Goal: Task Accomplishment & Management: Use online tool/utility

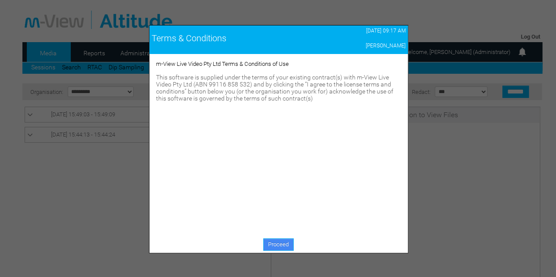
click at [272, 243] on link "Proceed" at bounding box center [278, 244] width 30 height 12
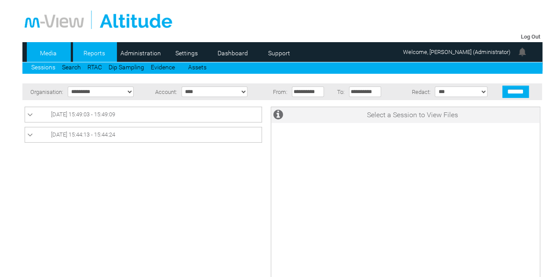
click at [110, 53] on link "Reports" at bounding box center [94, 53] width 43 height 13
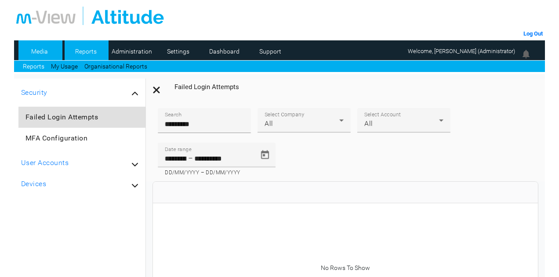
click at [49, 51] on link "Media" at bounding box center [39, 51] width 43 height 13
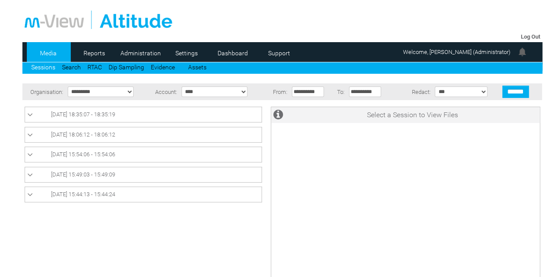
click at [109, 155] on span "03/10/2025 15:54:06 - 15:54:06" at bounding box center [83, 154] width 64 height 7
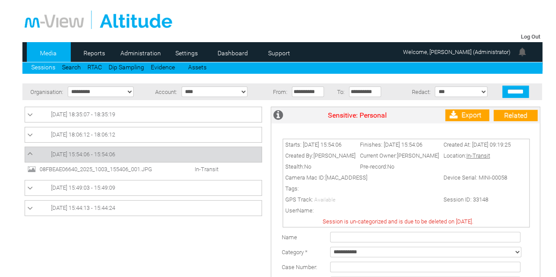
click at [113, 169] on span "08FBEAE06640_2025_1003_155406_001.JPG" at bounding box center [104, 169] width 134 height 7
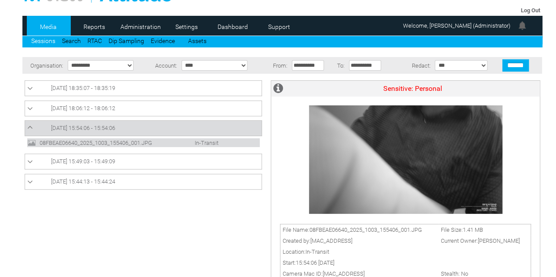
scroll to position [26, 0]
click at [122, 103] on link "03/10/2025 18:06:12 - 18:06:12" at bounding box center [143, 108] width 232 height 11
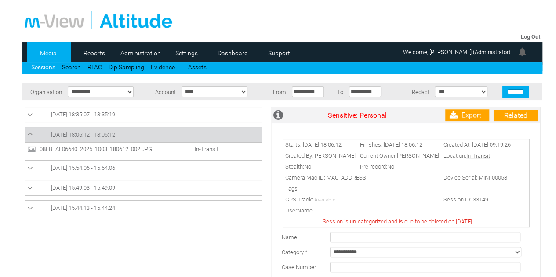
click at [144, 150] on span "08FBEAE06640_2025_1003_180612_002.JPG" at bounding box center [104, 149] width 134 height 7
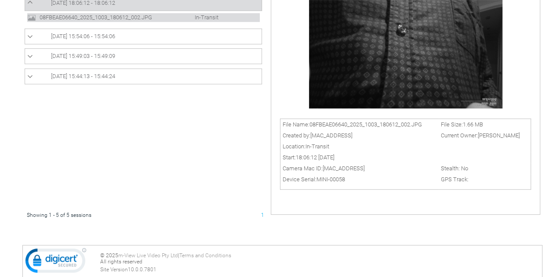
scroll to position [44, 0]
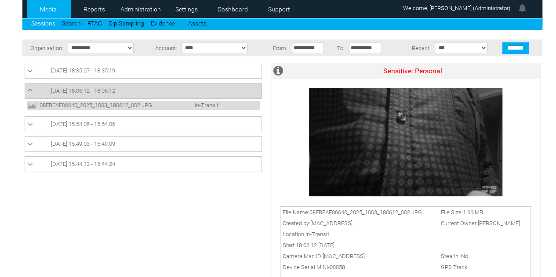
click at [122, 86] on link "03/10/2025 18:06:12 - 18:06:12" at bounding box center [143, 91] width 232 height 11
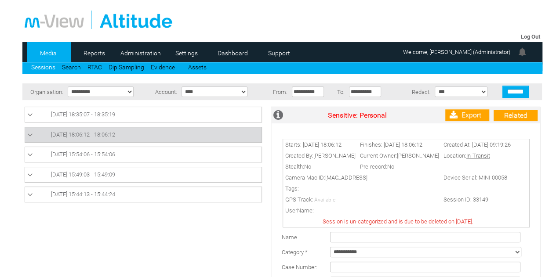
click at [97, 118] on link "03/10/2025 18:35:07 - 18:35:19" at bounding box center [143, 114] width 232 height 11
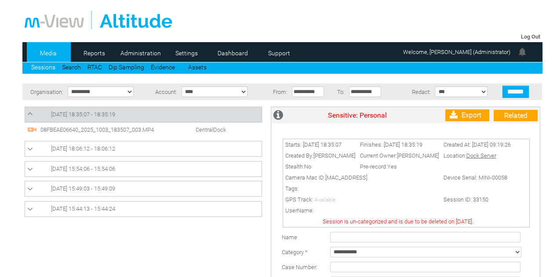
click at [97, 130] on span "08FBEAE06640_2025_1003_183507_003.MP4" at bounding box center [105, 129] width 134 height 7
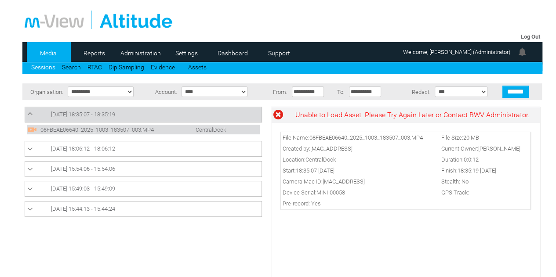
click at [136, 149] on link "03/10/2025 18:06:12 - 18:06:12" at bounding box center [143, 149] width 232 height 11
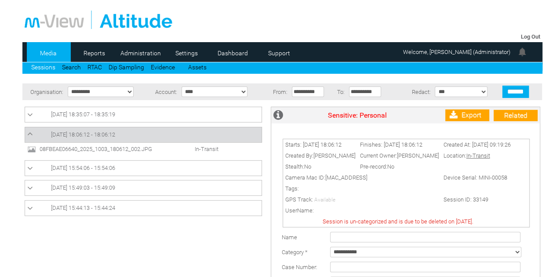
click at [119, 118] on link "03/10/2025 18:35:07 - 18:35:19" at bounding box center [143, 114] width 232 height 11
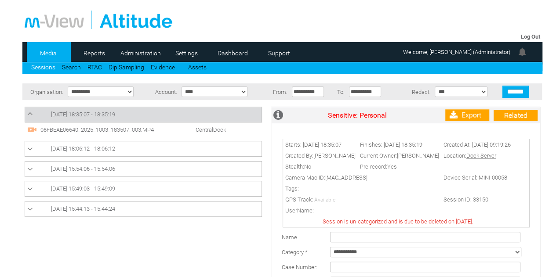
click at [70, 132] on span "08FBEAE06640_2025_1003_183507_003.MP4" at bounding box center [105, 129] width 134 height 7
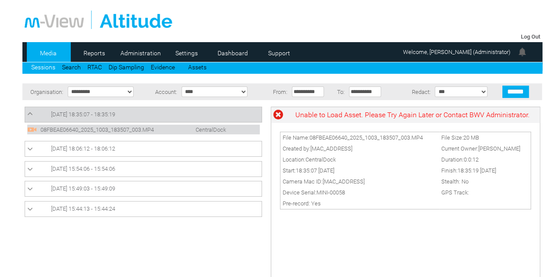
click at [71, 117] on span "03/10/2025 18:35:07 - 18:35:19" at bounding box center [83, 114] width 64 height 7
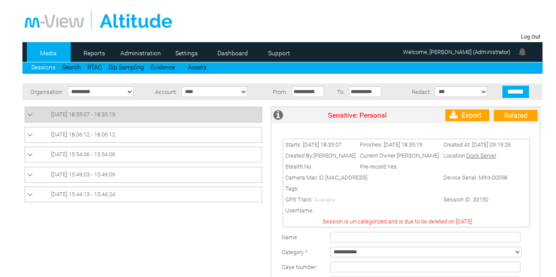
click at [71, 117] on span "[DATE] 18:35:07 - 18:35:19" at bounding box center [83, 114] width 64 height 7
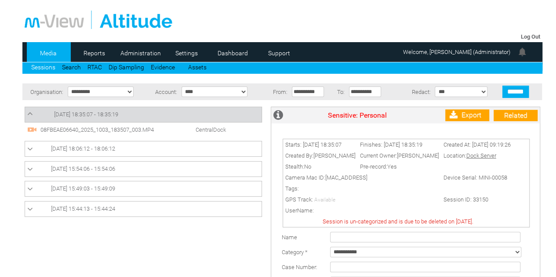
click at [88, 173] on link "[DATE] 15:54:06 - 15:54:06" at bounding box center [143, 169] width 232 height 11
click at [100, 168] on span "[DATE] 15:54:06 - 15:54:06" at bounding box center [83, 169] width 64 height 7
click at [160, 118] on link "[DATE] 18:35:07 - 18:35:19" at bounding box center [143, 114] width 232 height 11
click at [108, 132] on span "08FBEAE06640_2025_1003_183507_003.MP4" at bounding box center [105, 129] width 134 height 7
click at [101, 147] on span "[DATE] 18:06:12 - 18:06:12" at bounding box center [83, 148] width 64 height 7
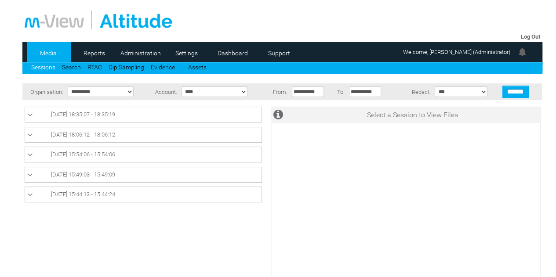
click at [110, 153] on span "03/10/2025 15:54:06 - 15:54:06" at bounding box center [83, 154] width 64 height 7
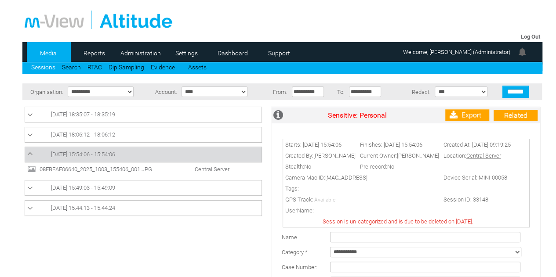
click at [115, 116] on span "03/10/2025 18:35:07 - 18:35:19" at bounding box center [83, 114] width 64 height 7
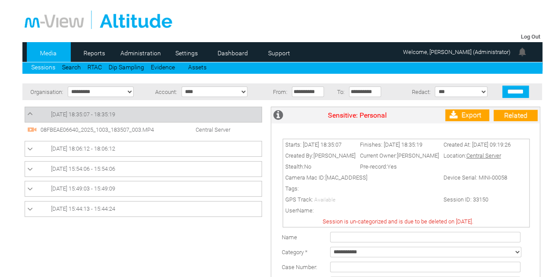
click at [145, 128] on span "08FBEAE06640_2025_1003_183507_003.MP4" at bounding box center [105, 129] width 134 height 7
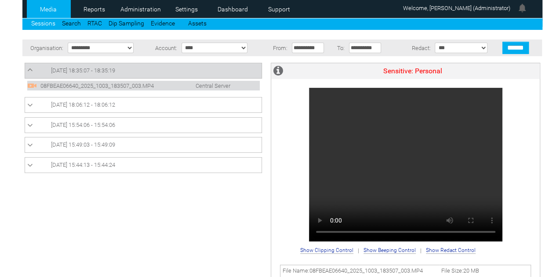
scroll to position [88, 0]
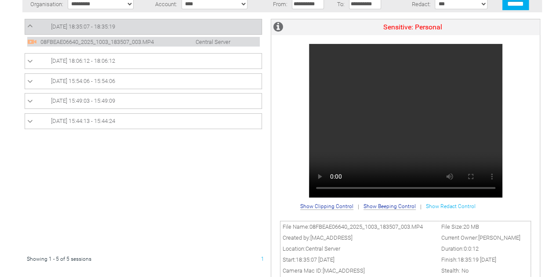
click at [447, 209] on span "Show Redact Control" at bounding box center [451, 206] width 50 height 6
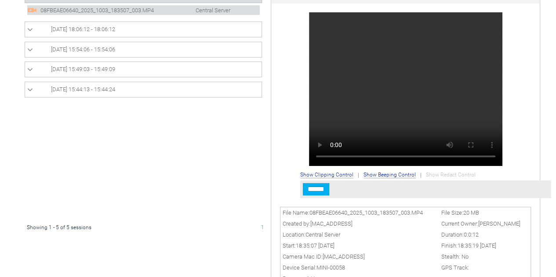
scroll to position [132, 0]
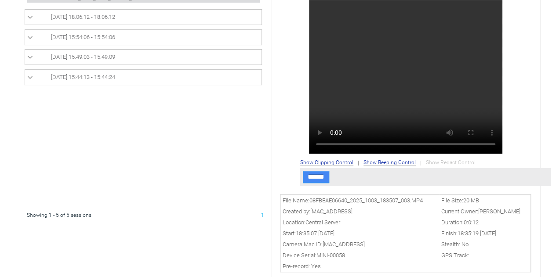
click at [324, 178] on input "******" at bounding box center [316, 177] width 26 height 12
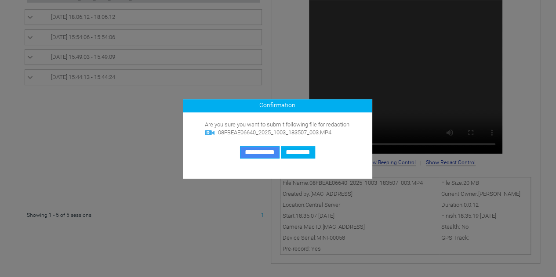
click at [251, 152] on input "**********" at bounding box center [260, 152] width 40 height 12
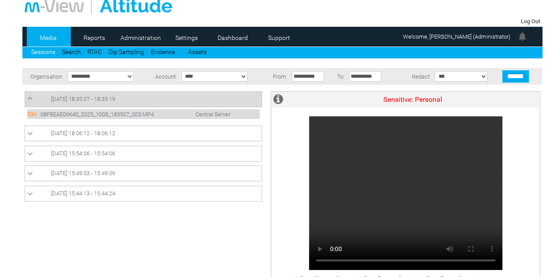
scroll to position [0, 0]
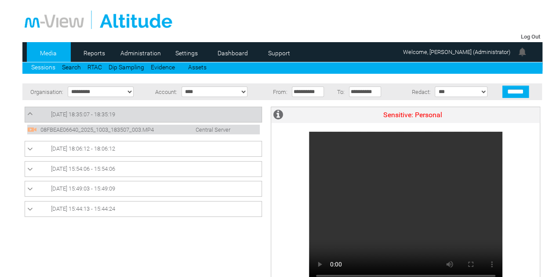
click at [105, 147] on span "03/10/2025 18:06:12 - 18:06:12" at bounding box center [83, 148] width 64 height 7
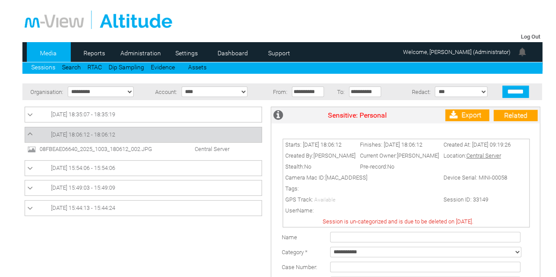
click at [105, 110] on link "03/10/2025 18:35:07 - 18:35:19" at bounding box center [143, 114] width 232 height 11
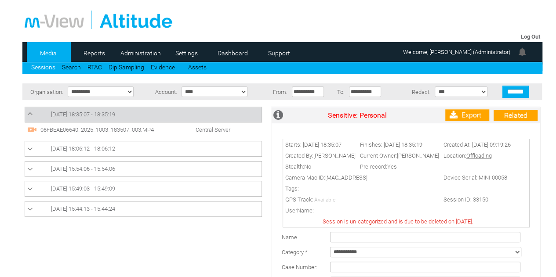
click at [148, 128] on span "08FBEAE06640_2025_1003_183507_003.MP4" at bounding box center [105, 129] width 134 height 7
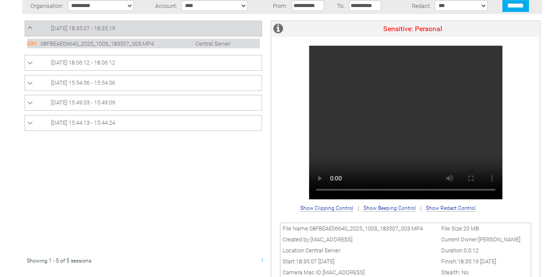
scroll to position [72, 0]
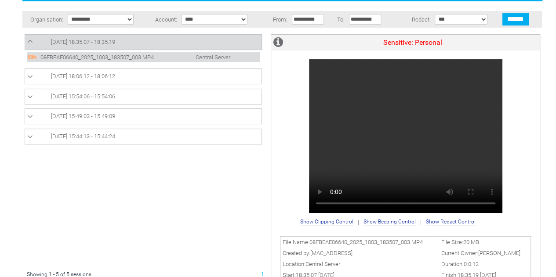
click at [144, 77] on link "03/10/2025 18:06:12 - 18:06:12" at bounding box center [143, 76] width 232 height 11
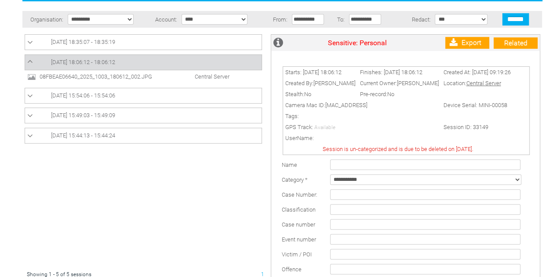
scroll to position [0, 0]
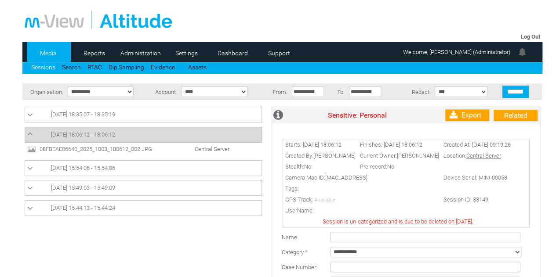
click at [136, 147] on span "08FBEAE06640_2025_1003_180612_002.JPG" at bounding box center [104, 149] width 134 height 7
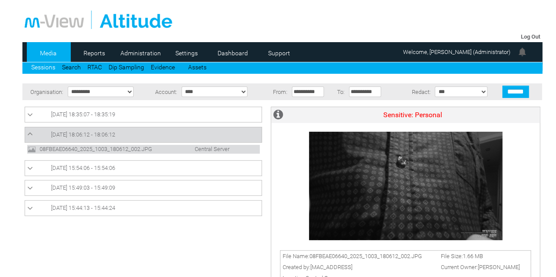
click at [114, 135] on span "03/10/2025 18:06:12 - 18:06:12" at bounding box center [83, 134] width 64 height 7
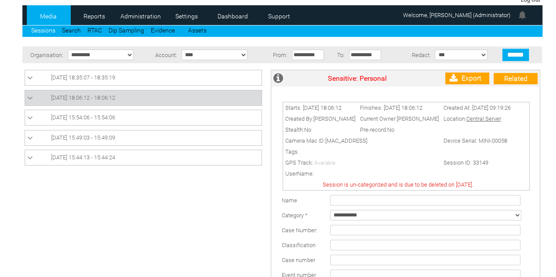
scroll to position [88, 0]
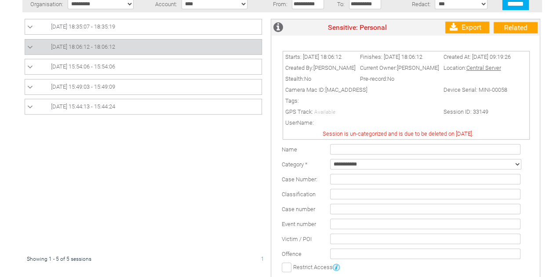
click at [372, 167] on select "**********" at bounding box center [425, 164] width 191 height 11
select select "*"
click at [330, 162] on select "**********" at bounding box center [425, 164] width 191 height 11
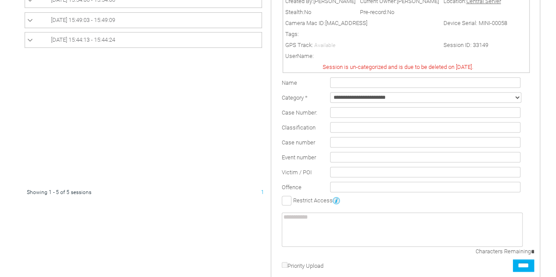
scroll to position [220, 0]
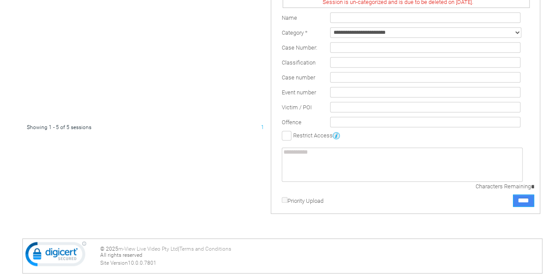
click at [519, 199] on input "****" at bounding box center [523, 201] width 21 height 12
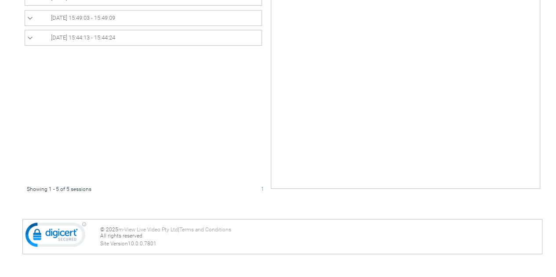
scroll to position [0, 0]
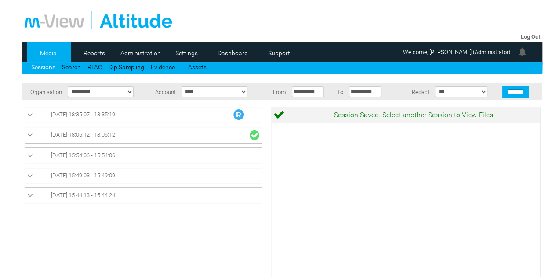
click at [193, 131] on link "03/10/2025 18:06:12 - 18:06:12" at bounding box center [143, 135] width 232 height 11
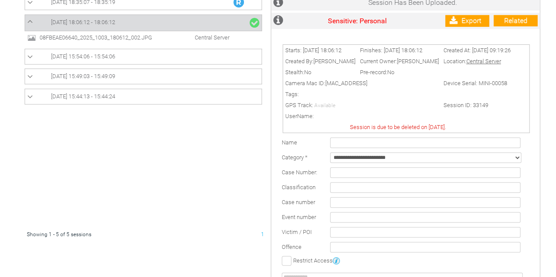
scroll to position [99, 0]
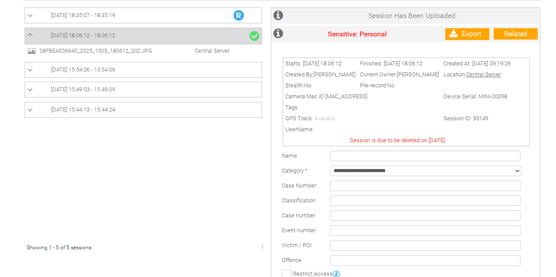
click at [130, 71] on link "03/10/2025 15:54:06 - 15:54:06" at bounding box center [143, 70] width 232 height 11
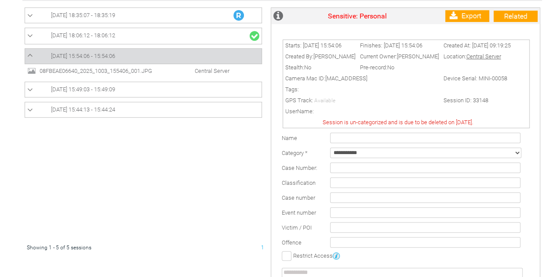
scroll to position [0, 0]
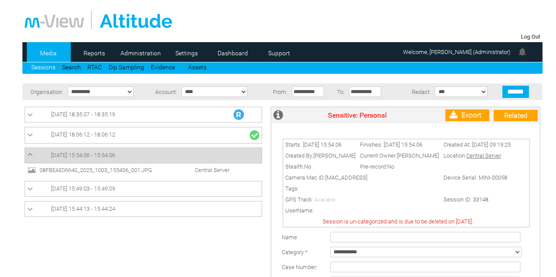
click at [119, 170] on span "08FBEAE06640_2025_1003_155406_001.JPG" at bounding box center [104, 170] width 134 height 7
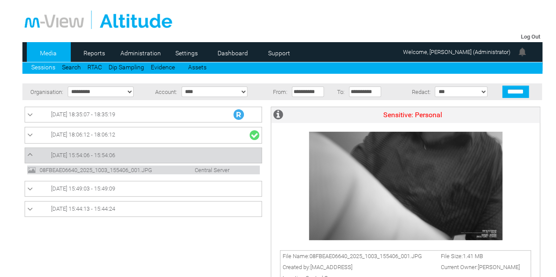
click at [182, 152] on link "03/10/2025 15:54:06 - 15:54:06" at bounding box center [143, 155] width 232 height 11
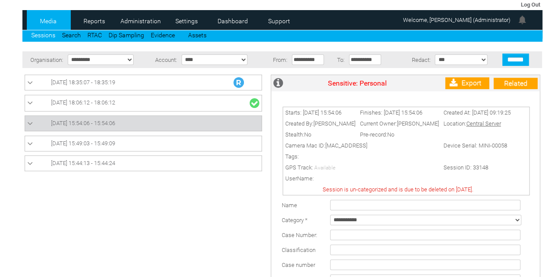
scroll to position [44, 0]
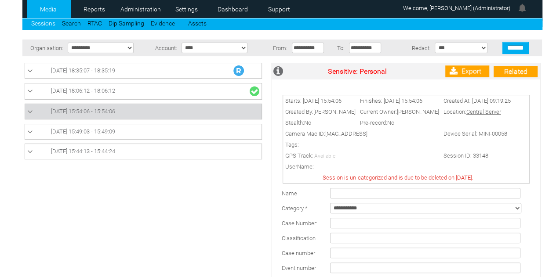
click at [460, 212] on select "**********" at bounding box center [425, 208] width 191 height 11
select select "*"
click at [330, 206] on select "**********" at bounding box center [425, 208] width 191 height 11
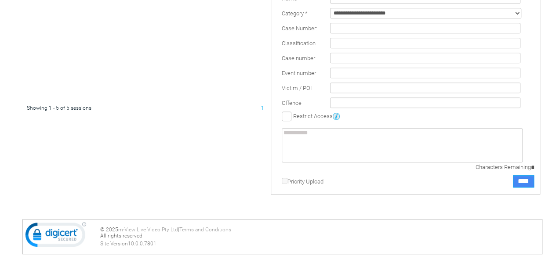
click at [522, 184] on input "****" at bounding box center [523, 181] width 21 height 12
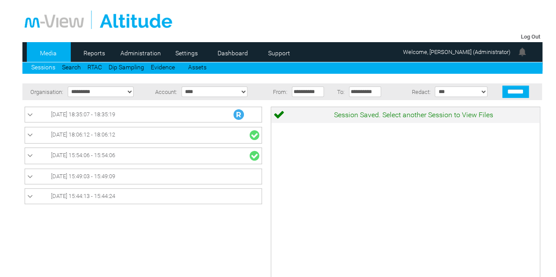
click at [93, 175] on span "[DATE] 15:49:03 - 15:49:09" at bounding box center [83, 176] width 64 height 7
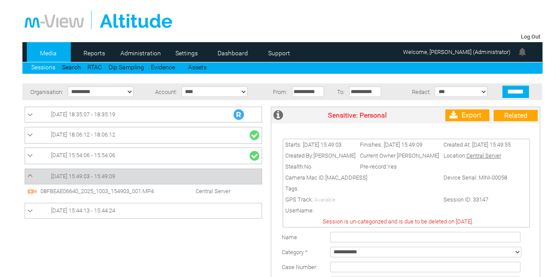
click at [96, 192] on span "08FBEAE06640_2025_1003_154903_001.MP4" at bounding box center [105, 191] width 134 height 7
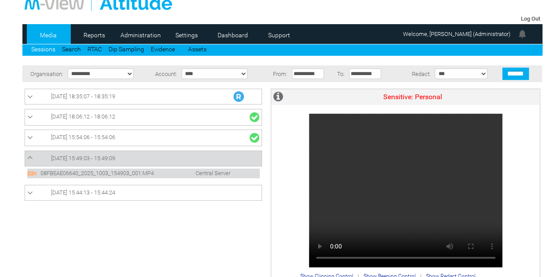
scroll to position [44, 0]
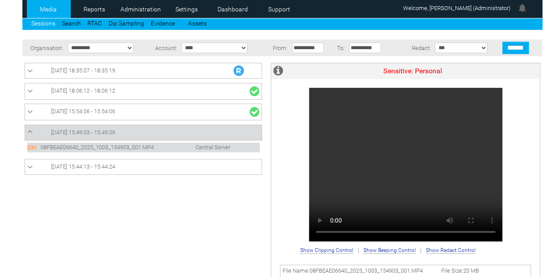
click at [142, 130] on link "[DATE] 15:49:03 - 15:49:09" at bounding box center [143, 132] width 232 height 11
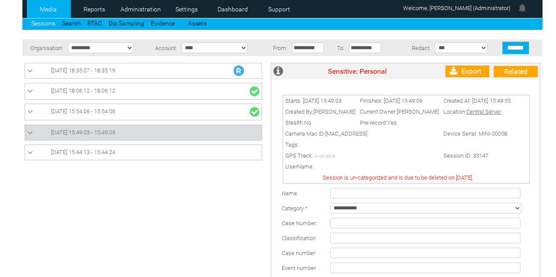
click at [407, 208] on select "**********" at bounding box center [425, 208] width 191 height 11
select select "*"
click at [330, 206] on select "**********" at bounding box center [425, 208] width 191 height 11
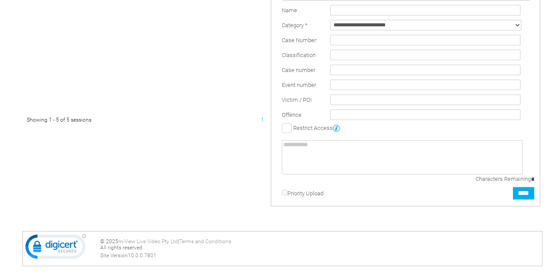
scroll to position [239, 0]
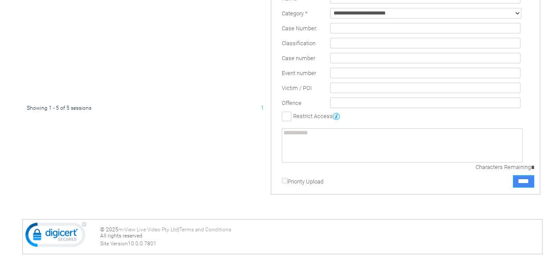
click at [516, 181] on input "****" at bounding box center [523, 181] width 21 height 12
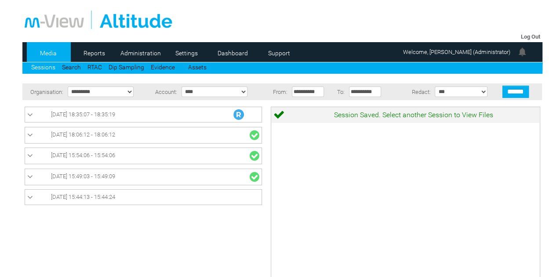
click at [177, 196] on link "[DATE] 15:44:13 - 15:44:24" at bounding box center [143, 197] width 232 height 11
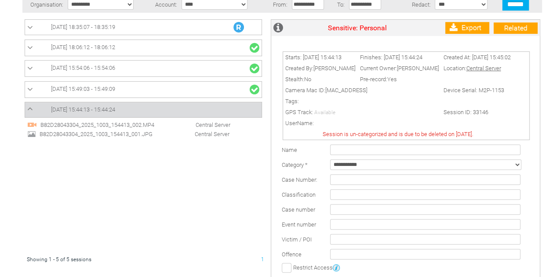
scroll to position [88, 0]
click at [145, 135] on span "B82D28043304_2025_1003_154413_001.JPG" at bounding box center [104, 133] width 134 height 7
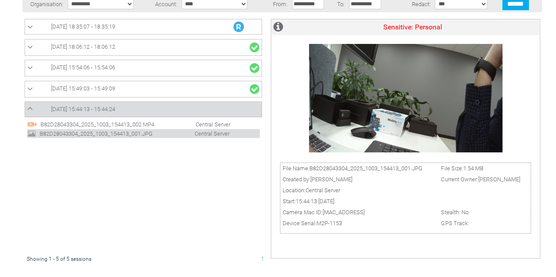
click at [143, 119] on li "B82D28043304_2025_1003_154413_002.MP4 Central Server" at bounding box center [143, 124] width 232 height 10
click at [143, 121] on span "B82D28043304_2025_1003_154413_002.MP4" at bounding box center [105, 124] width 134 height 7
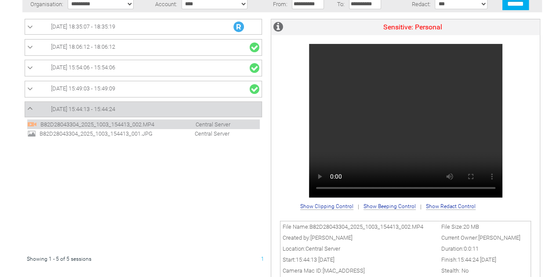
click at [122, 112] on link "[DATE] 15:44:13 - 15:44:24" at bounding box center [143, 109] width 232 height 11
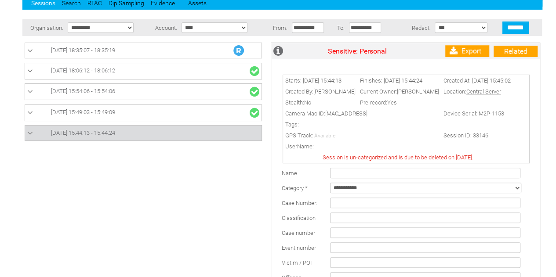
scroll to position [176, 0]
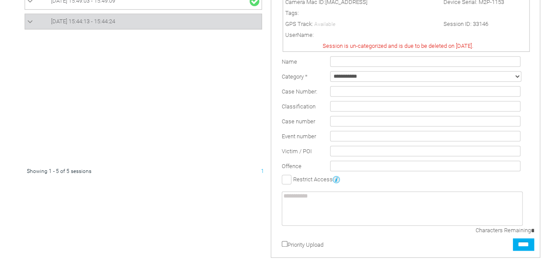
click at [369, 80] on select "**********" at bounding box center [425, 76] width 191 height 11
select select "*"
click at [330, 74] on select "**********" at bounding box center [425, 76] width 191 height 11
click at [523, 250] on input "****" at bounding box center [523, 244] width 21 height 12
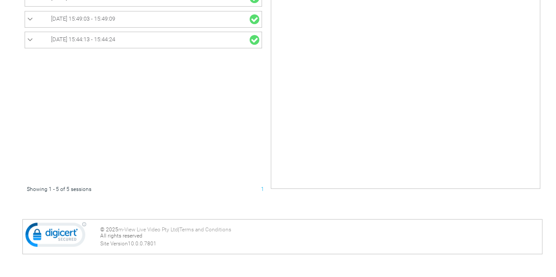
scroll to position [0, 0]
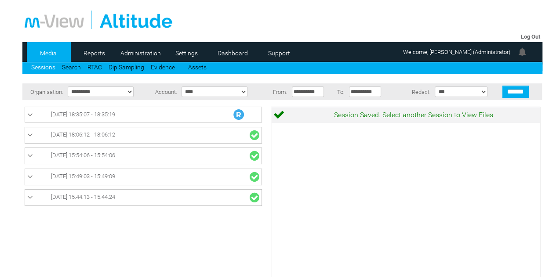
click at [143, 116] on link "[DATE] 18:35:07 - 18:35:19" at bounding box center [143, 114] width 232 height 11
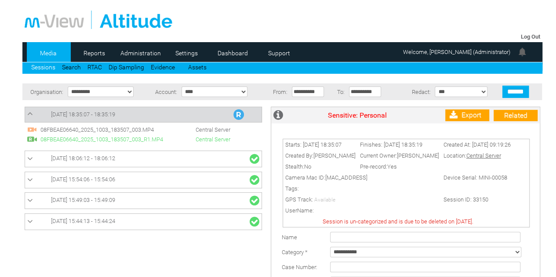
click at [122, 141] on span "08FBEAE06640_2025_1003_183507_003_R1.MP4" at bounding box center [105, 139] width 134 height 7
click at [126, 129] on span "08FBEAE06640_2025_1003_183507_003.MP4" at bounding box center [105, 129] width 134 height 7
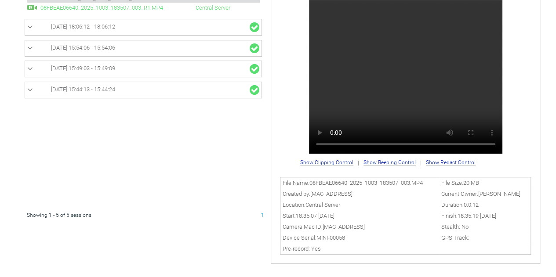
scroll to position [88, 0]
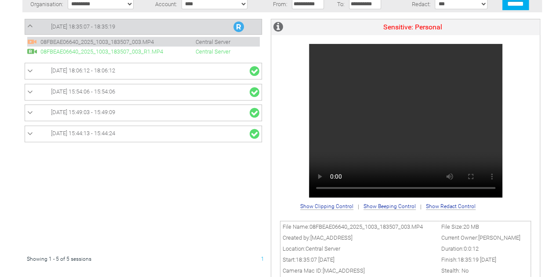
click at [29, 52] on img at bounding box center [32, 52] width 10 height 10
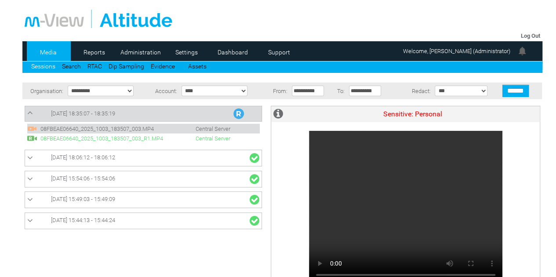
scroll to position [0, 0]
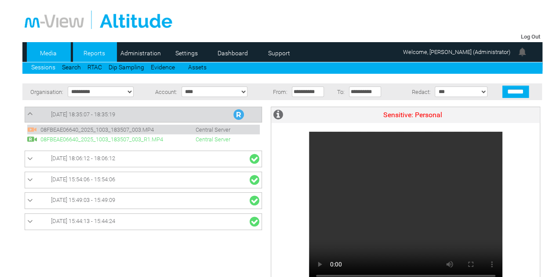
click at [92, 55] on link "Reports" at bounding box center [94, 53] width 43 height 13
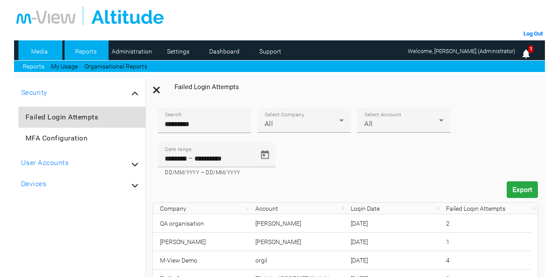
click at [46, 50] on link "Media" at bounding box center [39, 51] width 43 height 13
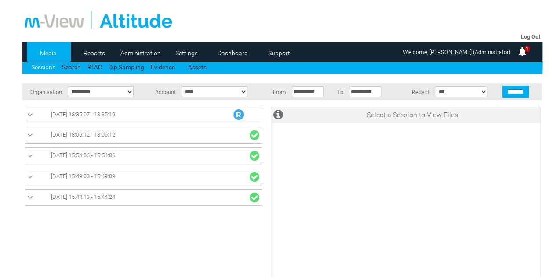
click at [132, 115] on link "[DATE] 18:35:07 - 18:35:19" at bounding box center [143, 114] width 232 height 11
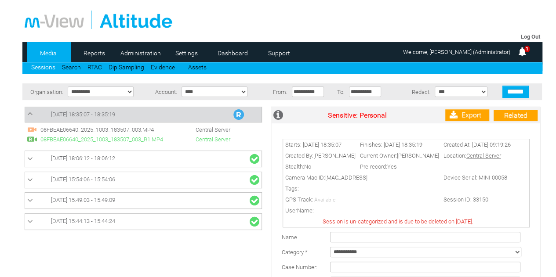
click at [85, 140] on span "08FBEAE06640_2025_1003_183507_003_R1.MP4" at bounding box center [105, 139] width 134 height 7
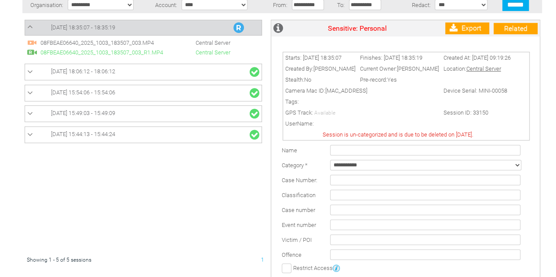
scroll to position [64, 0]
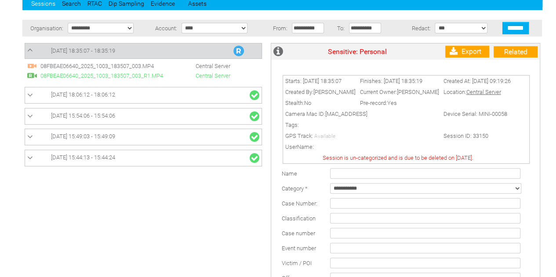
click at [91, 66] on span "08FBEAE06640_2025_1003_183507_003.MP4" at bounding box center [105, 66] width 134 height 7
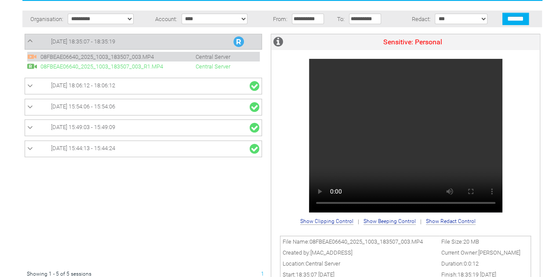
scroll to position [88, 0]
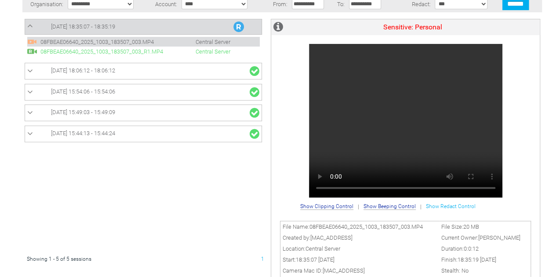
click at [445, 209] on span "Show Redact Control" at bounding box center [451, 206] width 50 height 6
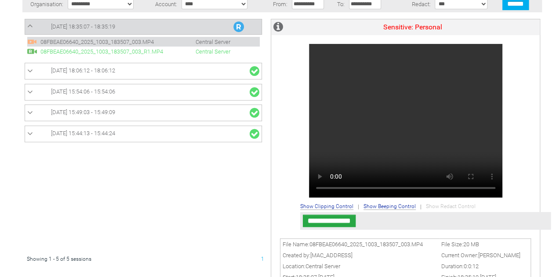
click at [346, 222] on input "**********" at bounding box center [329, 221] width 53 height 12
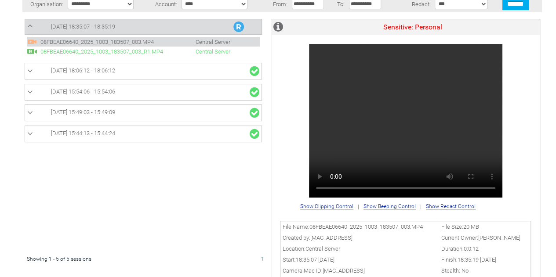
click at [188, 214] on div at bounding box center [146, 133] width 242 height 239
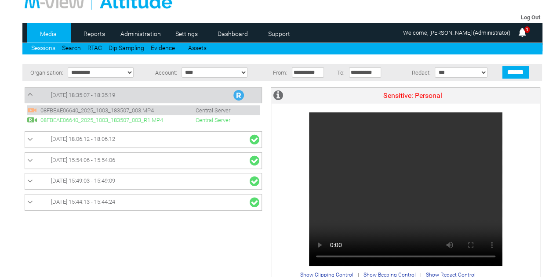
scroll to position [0, 0]
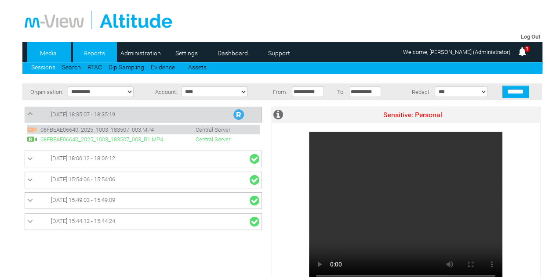
click at [95, 58] on link "Reports" at bounding box center [94, 53] width 43 height 13
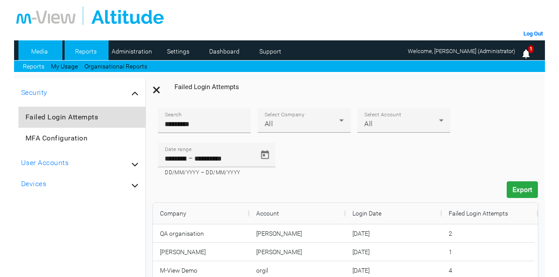
click at [40, 52] on link "Media" at bounding box center [39, 51] width 43 height 13
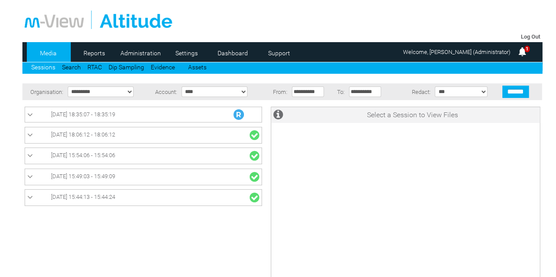
click at [122, 118] on link "[DATE] 18:35:07 - 18:35:19" at bounding box center [143, 114] width 232 height 11
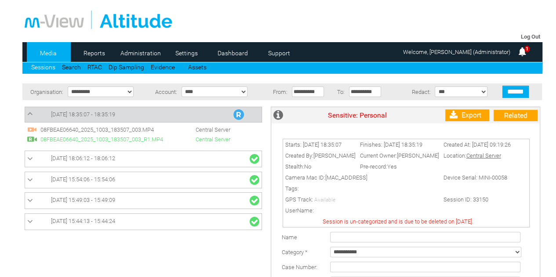
click at [113, 141] on span "08FBEAE06640_2025_1003_183507_003_R1.MP4" at bounding box center [105, 139] width 134 height 7
click at [109, 130] on span "08FBEAE06640_2025_1003_183507_003.MP4" at bounding box center [105, 129] width 134 height 7
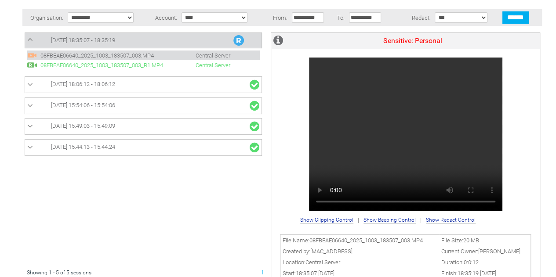
scroll to position [88, 0]
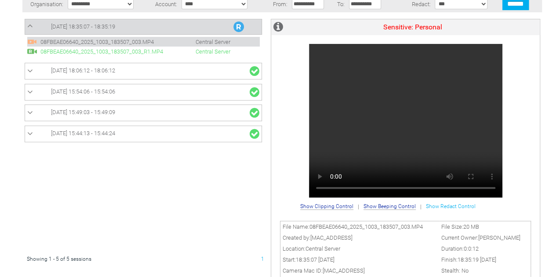
click at [448, 206] on span "Show Redact Control" at bounding box center [451, 206] width 50 height 6
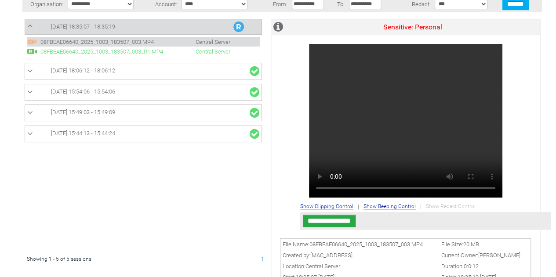
click at [291, 149] on div "Sensitive: Personal" at bounding box center [405, 109] width 268 height 180
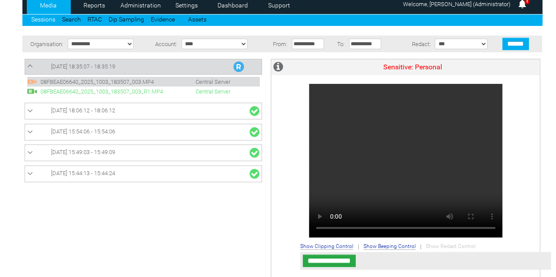
scroll to position [0, 0]
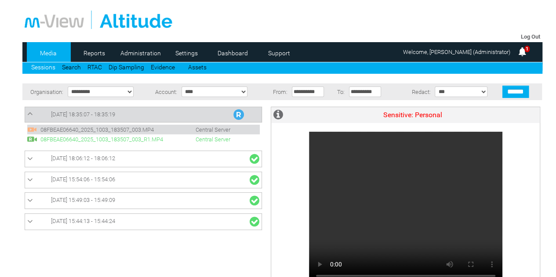
click at [115, 116] on span "[DATE] 18:35:07 - 18:35:19" at bounding box center [83, 114] width 64 height 7
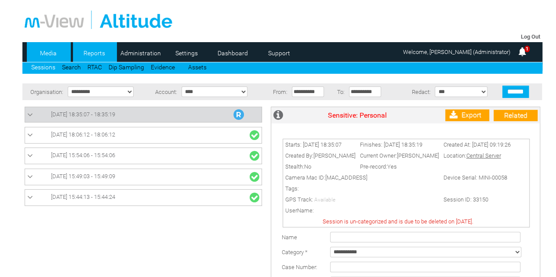
click at [96, 49] on link "Reports" at bounding box center [94, 53] width 43 height 13
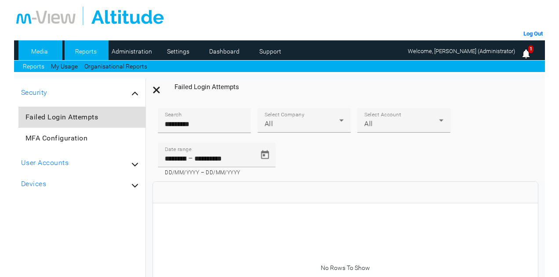
drag, startPoint x: 0, startPoint y: 0, endPoint x: 44, endPoint y: 52, distance: 68.5
click at [44, 52] on link "Media" at bounding box center [39, 51] width 43 height 13
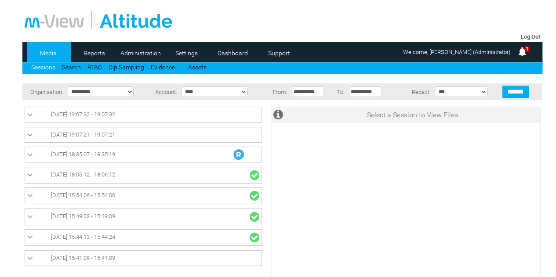
click at [102, 138] on link "03/10/2025 19:07:21 - 19:07:21" at bounding box center [143, 135] width 232 height 11
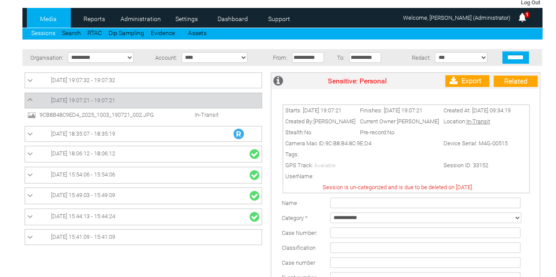
scroll to position [88, 0]
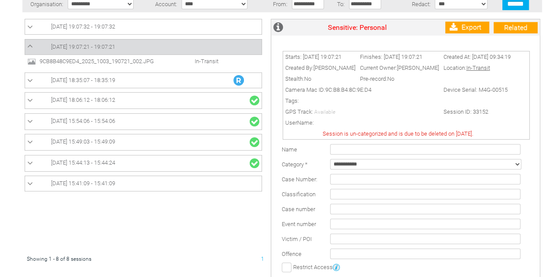
click at [118, 59] on span "9CB8B48C9ED4_2025_1003_190721_002.JPG" at bounding box center [104, 61] width 134 height 7
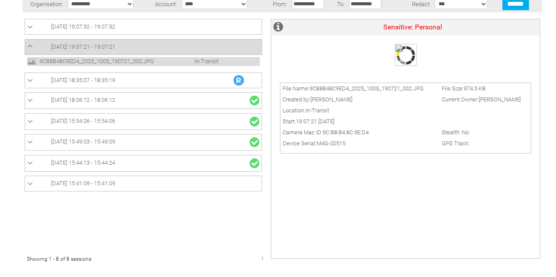
scroll to position [0, 0]
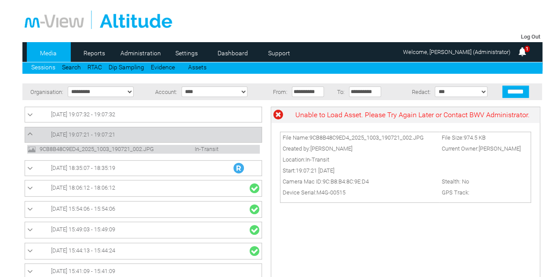
click at [156, 116] on link "03/10/2025 19:07:32 - 19:07:32" at bounding box center [143, 114] width 232 height 11
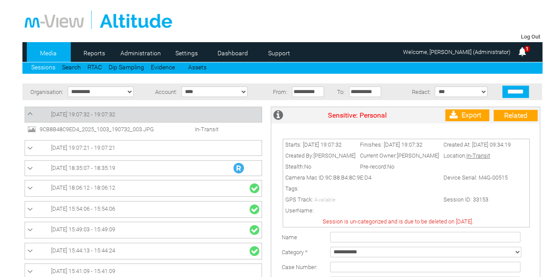
click at [105, 130] on span "9CB8B48C9ED4_2025_1003_190732_003.JPG" at bounding box center [104, 129] width 134 height 7
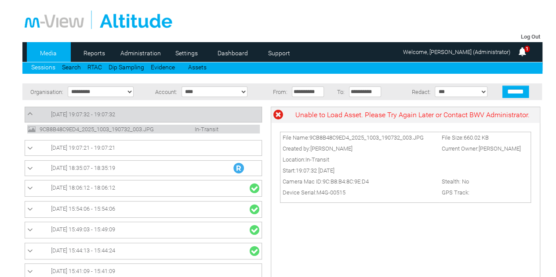
click at [112, 149] on span "03/10/2025 19:07:21 - 19:07:21" at bounding box center [83, 147] width 64 height 7
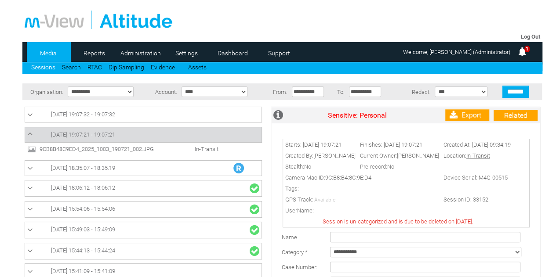
click at [113, 166] on span "03/10/2025 18:35:07 - 18:35:19" at bounding box center [83, 168] width 64 height 7
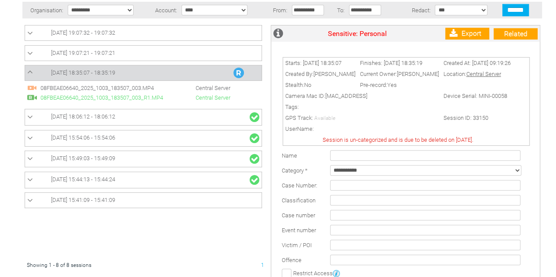
scroll to position [88, 0]
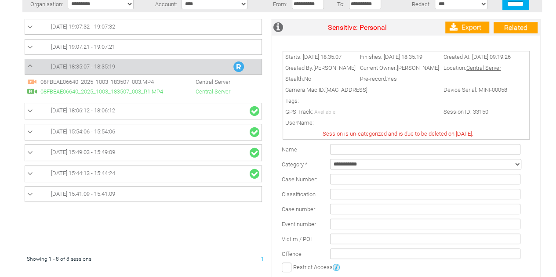
click at [138, 89] on span "08FBEAE06640_2025_1003_183507_003_R1.MP4" at bounding box center [105, 91] width 134 height 7
click at [137, 79] on span "08FBEAE06640_2025_1003_183507_003.MP4" at bounding box center [105, 82] width 134 height 7
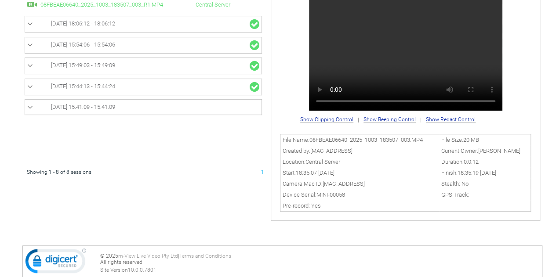
scroll to position [176, 0]
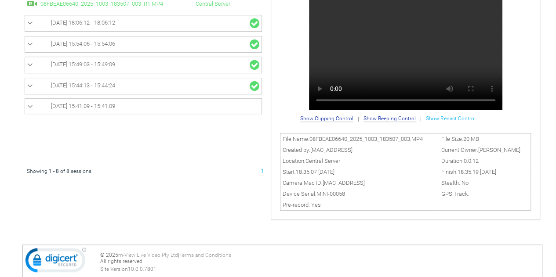
click at [437, 119] on span "Show Redact Control" at bounding box center [451, 119] width 50 height 6
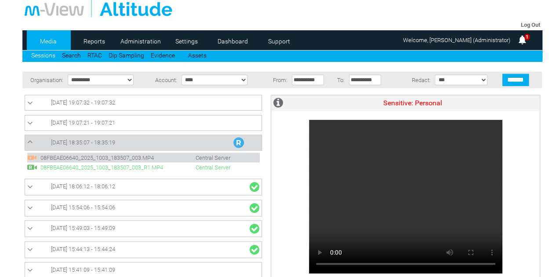
scroll to position [0, 0]
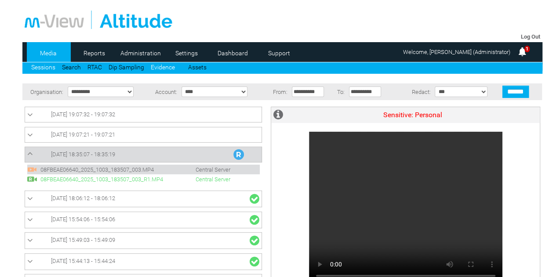
click at [167, 69] on link "Evidence" at bounding box center [163, 67] width 24 height 7
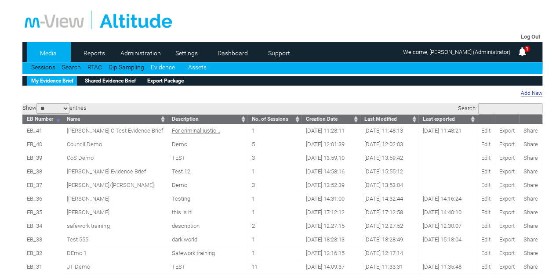
click at [193, 71] on link "Assets" at bounding box center [197, 67] width 18 height 7
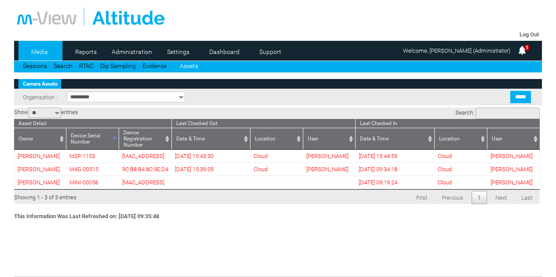
select select "**"
click at [37, 69] on link "Sessions" at bounding box center [35, 65] width 24 height 7
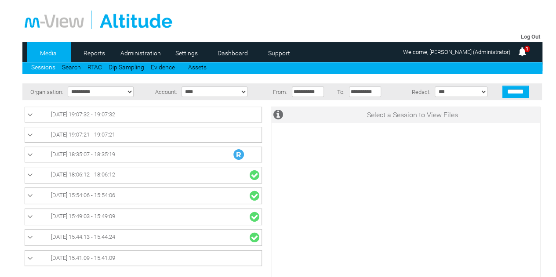
click at [133, 154] on link "[DATE] 18:35:07 - 18:35:19" at bounding box center [143, 154] width 232 height 11
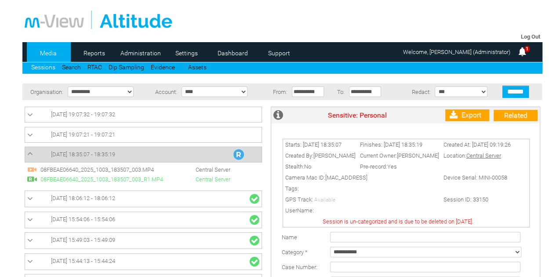
click at [226, 169] on span "Central Server" at bounding box center [203, 169] width 61 height 7
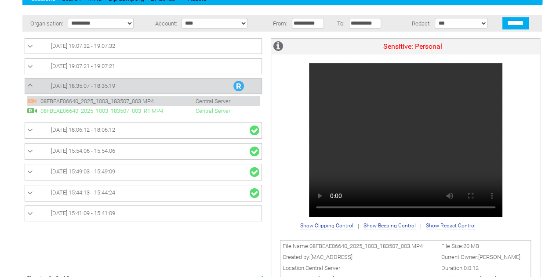
scroll to position [88, 0]
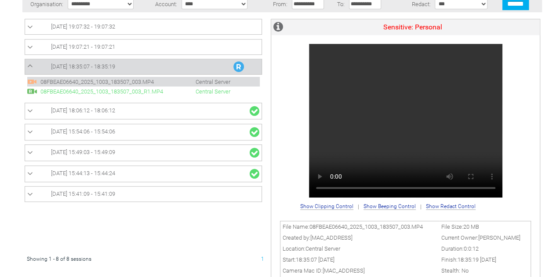
click at [453, 203] on div "**********" at bounding box center [405, 205] width 211 height 13
click at [452, 206] on span "Show Redact Control" at bounding box center [451, 206] width 50 height 6
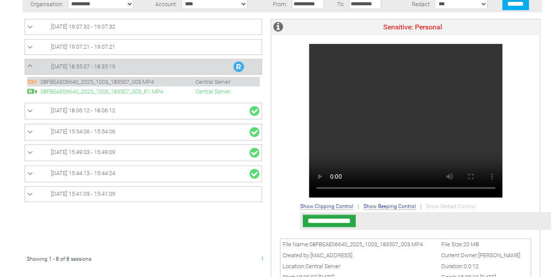
click at [343, 222] on input "**********" at bounding box center [329, 221] width 53 height 12
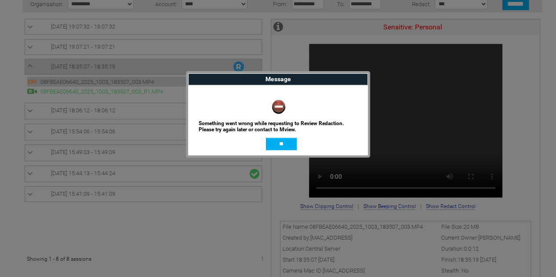
click at [274, 152] on div "Something went wrong while requesting to Review Redaction. Please try again lat…" at bounding box center [278, 120] width 180 height 70
click at [279, 145] on input "**" at bounding box center [281, 144] width 31 height 12
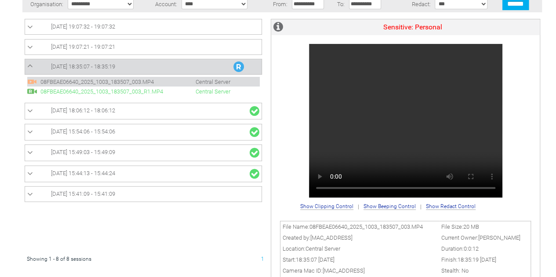
click at [115, 46] on span "[DATE] 19:07:21 - 19:07:21" at bounding box center [83, 46] width 64 height 7
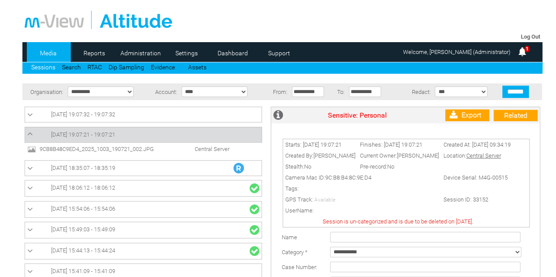
click at [145, 147] on span "9CB8B48C9ED4_2025_1003_190721_002.JPG" at bounding box center [104, 149] width 134 height 7
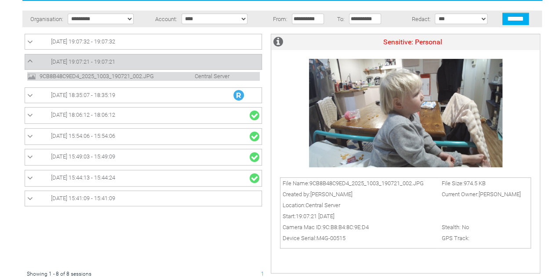
scroll to position [26, 0]
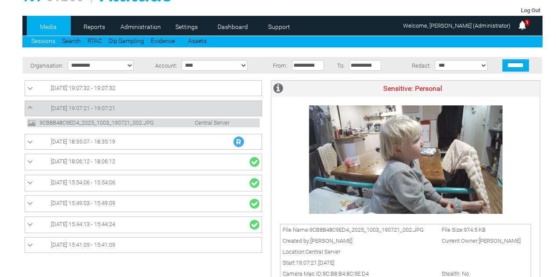
click at [122, 120] on span "9CB8B48C9ED4_2025_1003_190721_002.JPG" at bounding box center [104, 122] width 134 height 7
click at [192, 105] on link "[DATE] 19:07:21 - 19:07:21" at bounding box center [143, 108] width 232 height 11
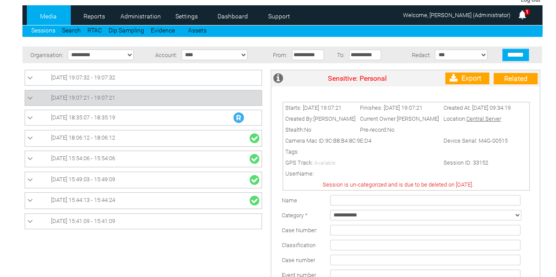
scroll to position [88, 0]
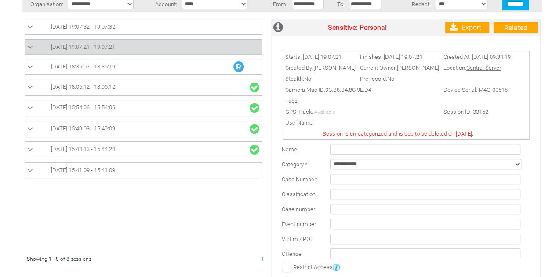
click at [375, 166] on select "**********" at bounding box center [425, 164] width 191 height 11
select select "*"
click at [330, 162] on select "**********" at bounding box center [425, 164] width 191 height 11
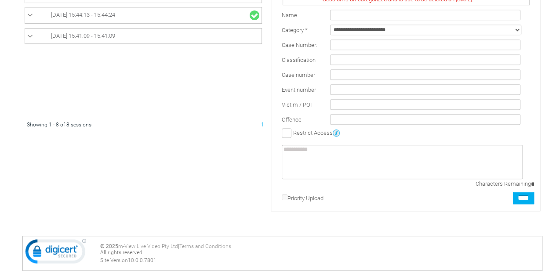
scroll to position [239, 0]
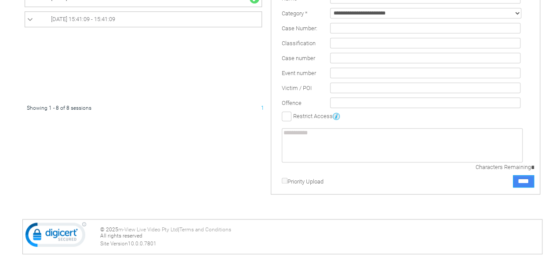
click at [518, 184] on input "****" at bounding box center [523, 181] width 21 height 12
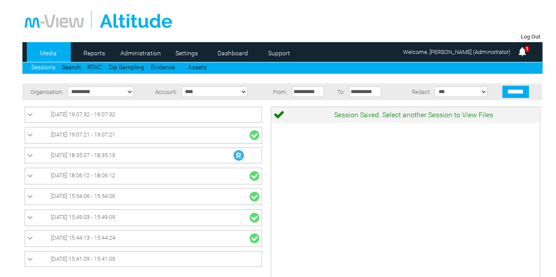
click at [163, 113] on link "[DATE] 19:07:32 - 19:07:32" at bounding box center [143, 114] width 232 height 11
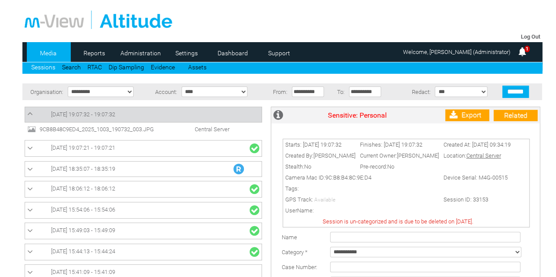
click at [144, 128] on span "9CB8B48C9ED4_2025_1003_190732_003.JPG" at bounding box center [104, 129] width 134 height 7
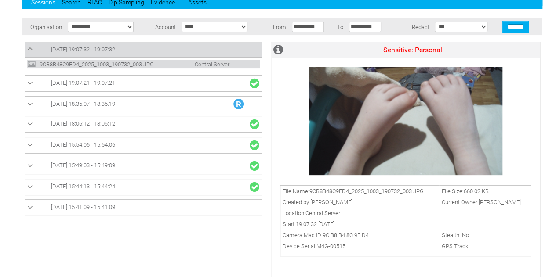
scroll to position [26, 0]
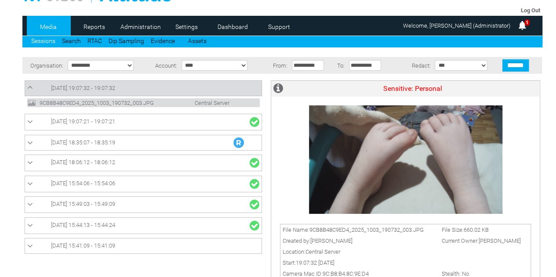
click at [117, 84] on link "[DATE] 19:07:32 - 19:07:32" at bounding box center [143, 88] width 232 height 11
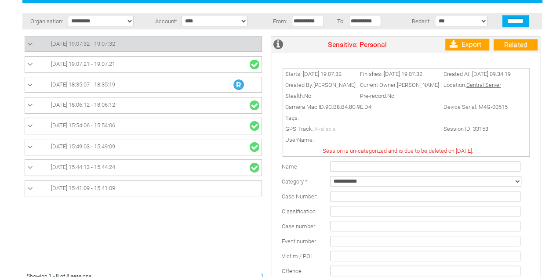
scroll to position [176, 0]
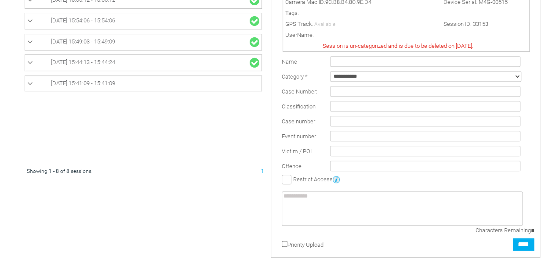
click at [414, 79] on select "**********" at bounding box center [425, 76] width 191 height 11
select select "*"
click at [330, 74] on select "**********" at bounding box center [425, 76] width 191 height 11
click at [521, 246] on input "****" at bounding box center [523, 244] width 21 height 12
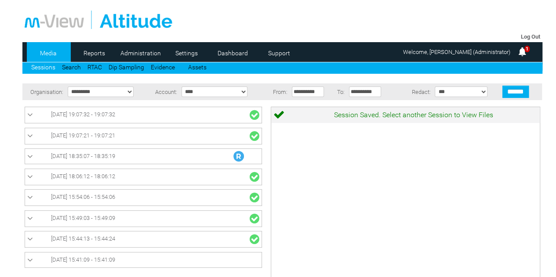
click at [115, 153] on span "[DATE] 18:35:07 - 18:35:19" at bounding box center [83, 156] width 64 height 7
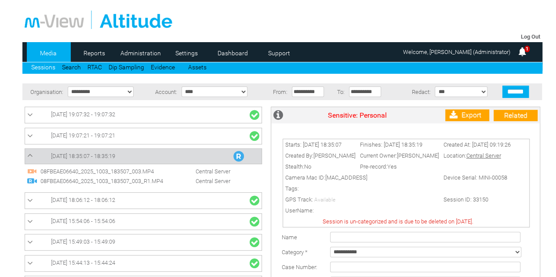
click at [140, 180] on span "08FBEAE06640_2025_1003_183507_003_R1.MP4" at bounding box center [105, 181] width 134 height 7
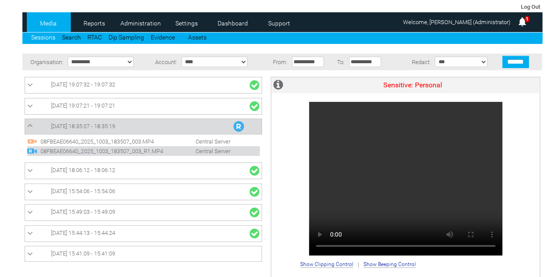
scroll to position [44, 0]
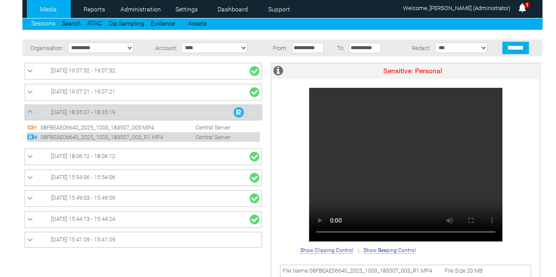
click at [105, 113] on span "[DATE] 18:35:07 - 18:35:19" at bounding box center [83, 112] width 64 height 7
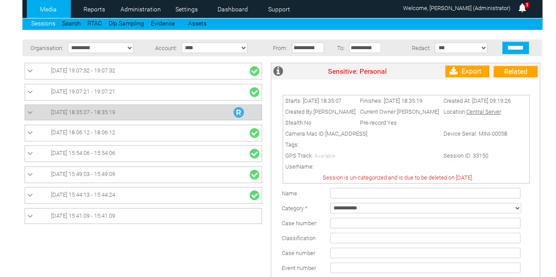
click at [393, 144] on td "Tags:" at bounding box center [398, 144] width 230 height 11
click at [137, 69] on link "[DATE] 19:07:32 - 19:07:32" at bounding box center [143, 70] width 232 height 11
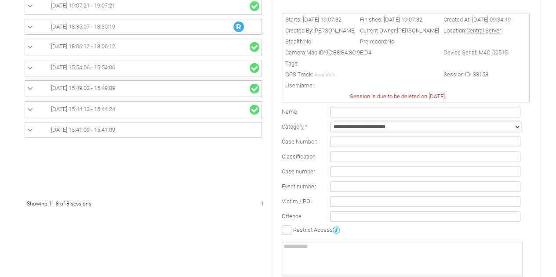
scroll to position [11, 0]
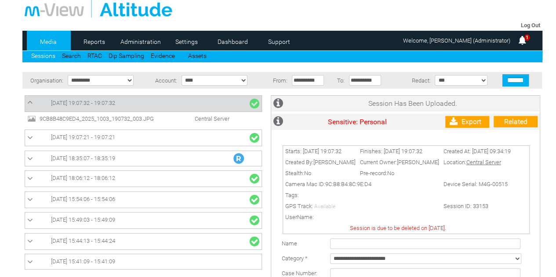
click at [108, 157] on span "[DATE] 18:35:07 - 18:35:19" at bounding box center [83, 158] width 64 height 7
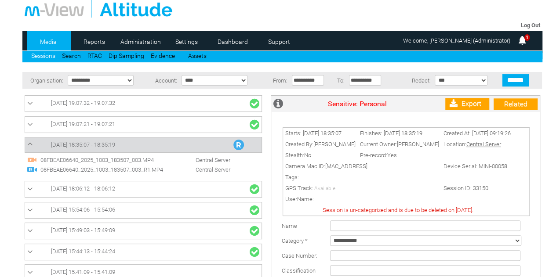
scroll to position [0, 0]
